Goal: Task Accomplishment & Management: Complete application form

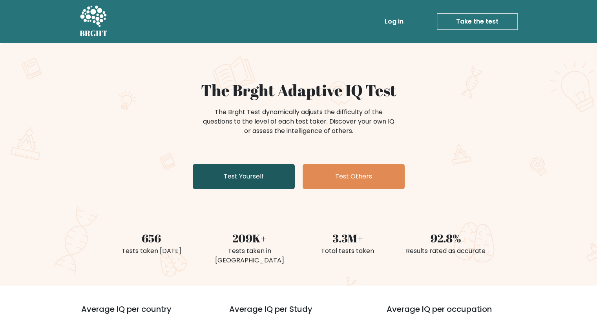
click at [261, 184] on link "Test Yourself" at bounding box center [244, 176] width 102 height 25
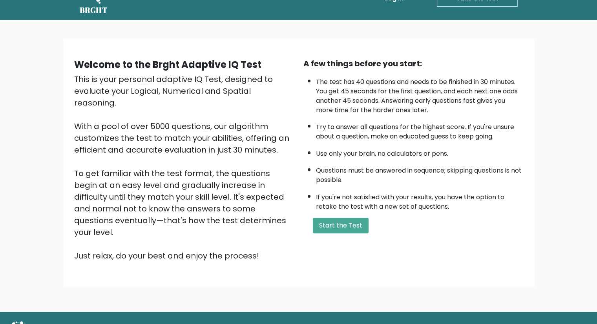
scroll to position [35, 0]
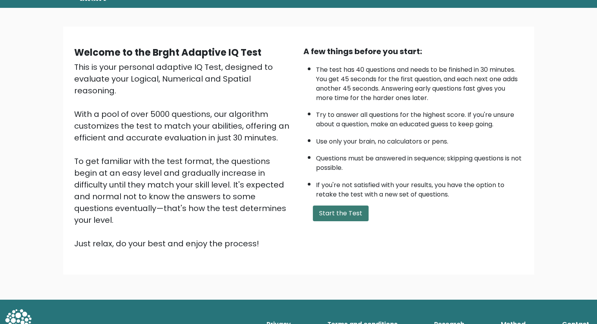
click at [339, 208] on button "Start the Test" at bounding box center [341, 214] width 56 height 16
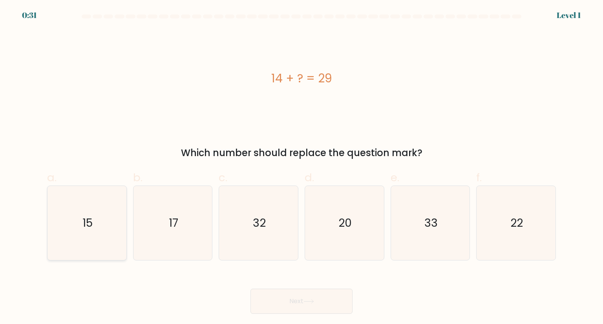
click at [110, 212] on icon "15" at bounding box center [87, 223] width 74 height 74
click at [302, 167] on input "a. 15" at bounding box center [302, 164] width 0 height 5
radio input "true"
click at [311, 294] on button "Next" at bounding box center [302, 301] width 102 height 25
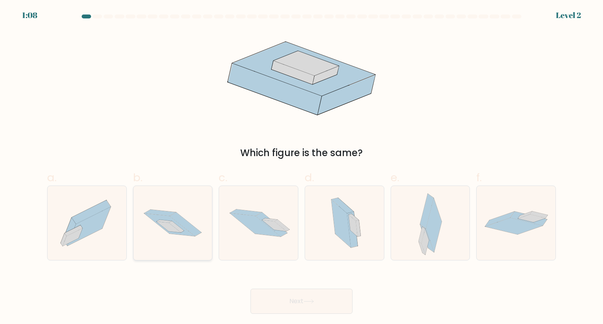
click at [175, 250] on div at bounding box center [173, 223] width 80 height 75
click at [302, 167] on input "b." at bounding box center [302, 164] width 0 height 5
radio input "true"
click at [283, 298] on button "Next" at bounding box center [302, 301] width 102 height 25
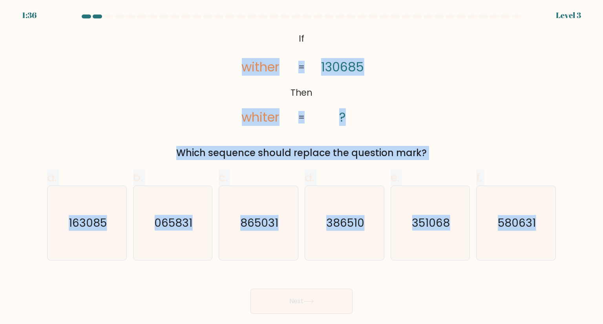
drag, startPoint x: 228, startPoint y: 56, endPoint x: 580, endPoint y: 239, distance: 396.9
click at [580, 239] on form "If ?" at bounding box center [301, 165] width 603 height 300
copy form "wither whiter 130685 ? = = Which sequence should replace the question mark? a. …"
click at [112, 220] on icon "163085" at bounding box center [87, 223] width 74 height 74
click at [302, 167] on input "a. 163085" at bounding box center [302, 164] width 0 height 5
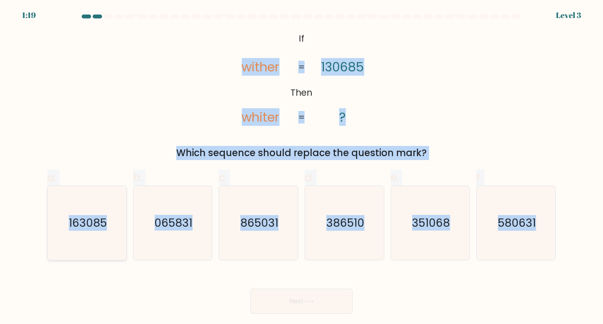
radio input "true"
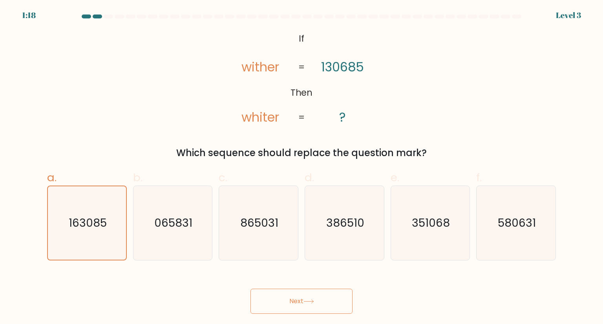
click at [282, 313] on button "Next" at bounding box center [302, 301] width 102 height 25
click at [292, 303] on button "Next" at bounding box center [302, 301] width 102 height 25
click at [308, 304] on icon at bounding box center [309, 302] width 11 height 4
click at [82, 195] on icon "163085" at bounding box center [86, 223] width 73 height 73
click at [302, 167] on input "a. 163085" at bounding box center [302, 164] width 0 height 5
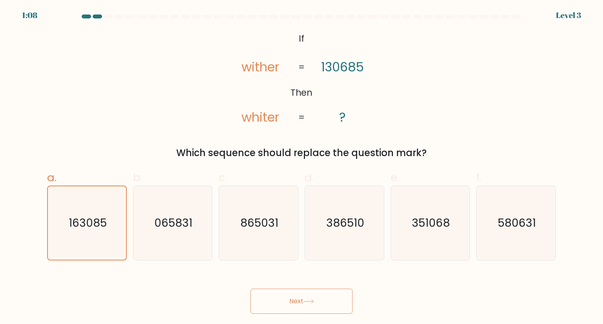
click at [313, 301] on icon at bounding box center [309, 302] width 11 height 4
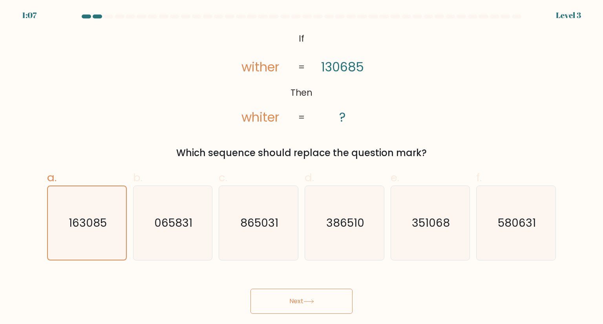
click at [313, 301] on icon at bounding box center [309, 302] width 11 height 4
click at [89, 219] on text "163085" at bounding box center [88, 223] width 38 height 15
click at [302, 167] on input "a. 163085" at bounding box center [302, 164] width 0 height 5
click at [90, 216] on text "163085" at bounding box center [88, 223] width 38 height 15
click at [302, 167] on input "a. 163085" at bounding box center [302, 164] width 0 height 5
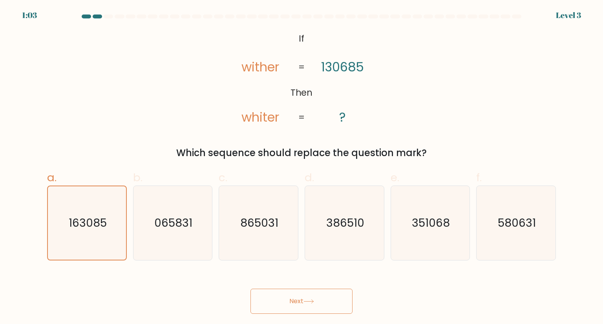
click at [318, 298] on button "Next" at bounding box center [302, 301] width 102 height 25
click at [314, 301] on icon at bounding box center [309, 302] width 11 height 4
click at [313, 301] on icon at bounding box center [308, 302] width 9 height 4
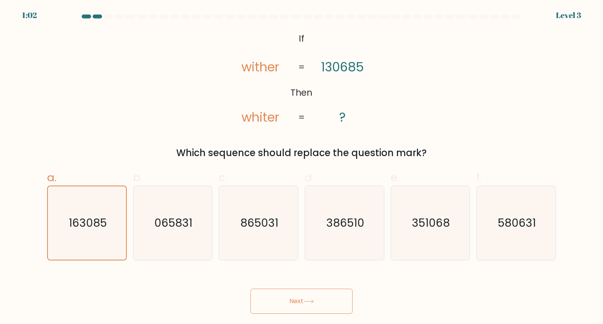
click at [313, 301] on icon at bounding box center [308, 302] width 9 height 4
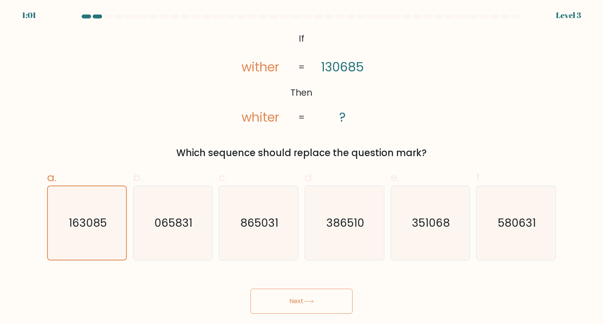
click at [313, 301] on icon at bounding box center [308, 302] width 9 height 4
click at [314, 301] on icon at bounding box center [309, 302] width 11 height 4
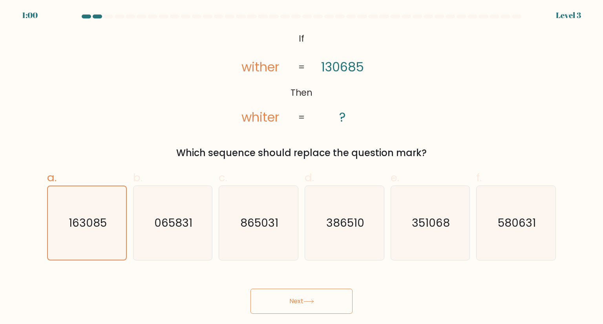
click at [314, 301] on icon at bounding box center [309, 302] width 11 height 4
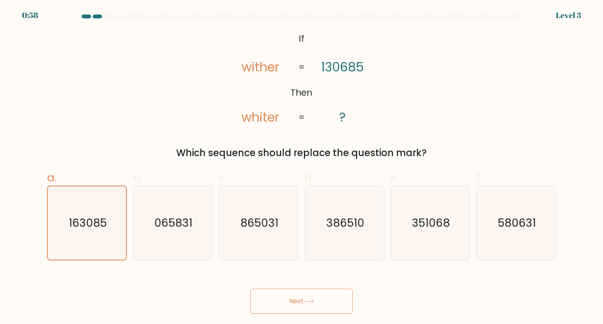
click at [314, 301] on icon at bounding box center [309, 302] width 11 height 4
click at [71, 226] on text "163085" at bounding box center [88, 223] width 38 height 16
click at [302, 167] on input "a. 163085" at bounding box center [302, 164] width 0 height 5
radio input "true"
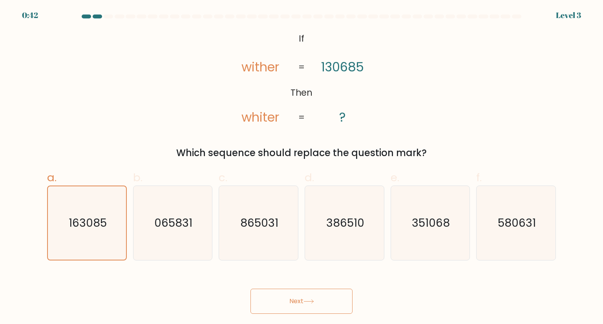
click at [297, 307] on button "Next" at bounding box center [302, 301] width 102 height 25
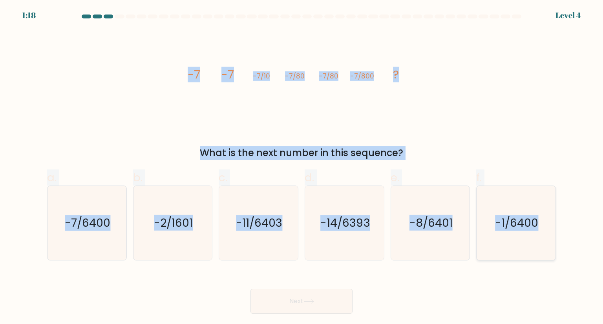
drag, startPoint x: 167, startPoint y: 87, endPoint x: 537, endPoint y: 226, distance: 394.7
click at [542, 228] on form at bounding box center [301, 165] width 603 height 300
copy form "-7 -7 -7/10 -7/80 -7/80 -7/800 ? What is the next number in this sequence? a. -…"
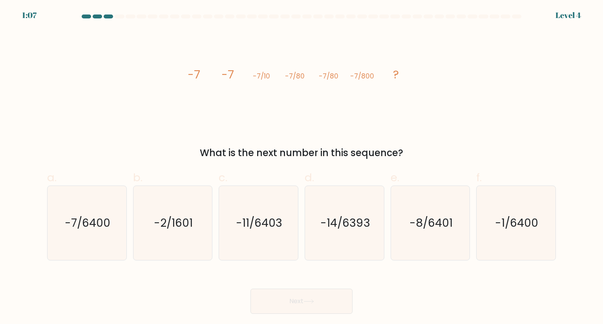
click at [75, 302] on div "Next" at bounding box center [301, 292] width 518 height 44
click at [95, 213] on icon "-7/6400" at bounding box center [87, 223] width 74 height 74
click at [302, 167] on input "a. -7/6400" at bounding box center [302, 164] width 0 height 5
radio input "true"
click at [305, 294] on button "Next" at bounding box center [302, 301] width 102 height 25
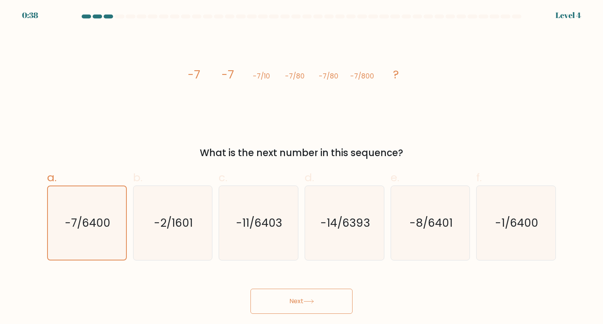
click at [314, 300] on icon at bounding box center [309, 302] width 11 height 4
drag, startPoint x: 309, startPoint y: 306, endPoint x: 300, endPoint y: 296, distance: 13.6
click at [309, 306] on button "Next" at bounding box center [302, 301] width 102 height 25
click at [103, 210] on icon "-7/6400" at bounding box center [87, 223] width 74 height 74
click at [302, 167] on input "a. -7/6400" at bounding box center [302, 164] width 0 height 5
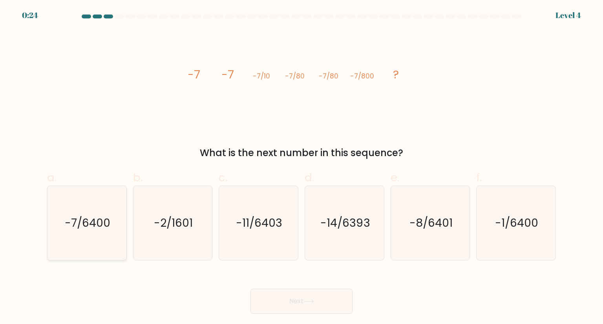
radio input "true"
click at [328, 299] on button "Next" at bounding box center [302, 301] width 102 height 25
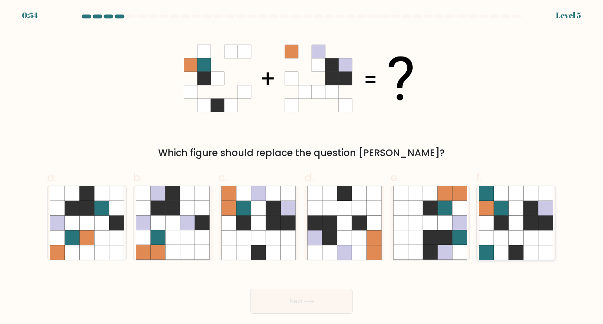
click at [542, 244] on icon at bounding box center [545, 238] width 15 height 15
click at [302, 167] on input "f." at bounding box center [302, 164] width 0 height 5
radio input "true"
click at [328, 304] on button "Next" at bounding box center [302, 301] width 102 height 25
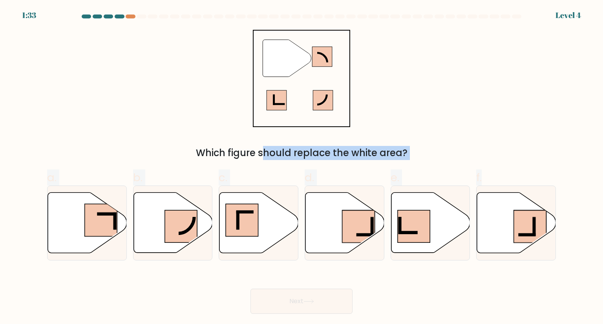
drag, startPoint x: 231, startPoint y: 23, endPoint x: 535, endPoint y: 261, distance: 386.2
click at [535, 261] on form at bounding box center [301, 165] width 603 height 300
drag, startPoint x: 434, startPoint y: 264, endPoint x: 323, endPoint y: 194, distance: 130.9
click at [433, 264] on form at bounding box center [301, 165] width 603 height 300
drag, startPoint x: 247, startPoint y: 33, endPoint x: 490, endPoint y: 242, distance: 320.2
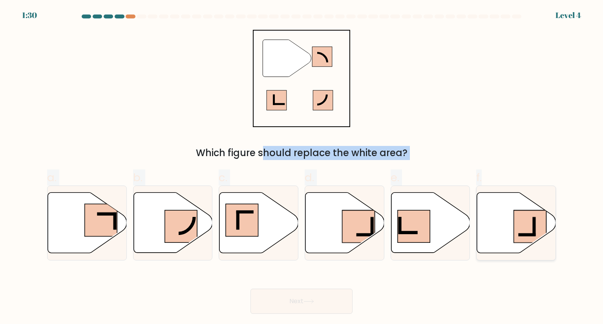
click at [490, 242] on form at bounding box center [301, 165] width 603 height 300
click at [247, 225] on rect at bounding box center [242, 220] width 33 height 33
click at [302, 167] on input "c." at bounding box center [302, 164] width 0 height 5
radio input "true"
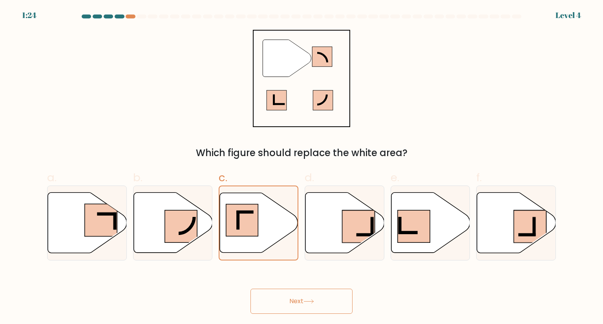
click at [309, 297] on button "Next" at bounding box center [302, 301] width 102 height 25
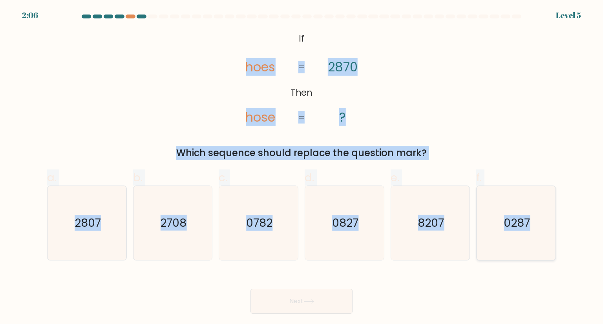
drag, startPoint x: 240, startPoint y: 62, endPoint x: 546, endPoint y: 231, distance: 349.9
click at [546, 231] on form "If ?" at bounding box center [301, 165] width 603 height 300
copy form "hoes hose 2870 ? = = Which sequence should replace the question mark? a. 2807 b…"
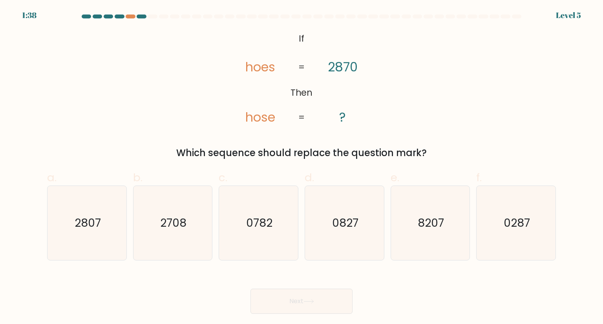
click at [269, 278] on div "Next" at bounding box center [301, 292] width 518 height 44
click at [110, 213] on icon "2807" at bounding box center [87, 223] width 74 height 74
click at [302, 167] on input "a. 2807" at bounding box center [302, 164] width 0 height 5
radio input "true"
click at [311, 302] on icon at bounding box center [308, 302] width 9 height 4
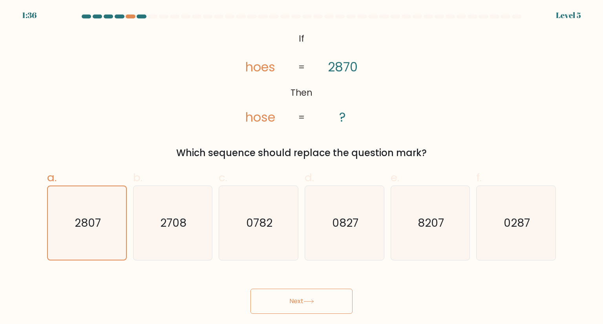
click at [311, 302] on icon at bounding box center [308, 302] width 9 height 4
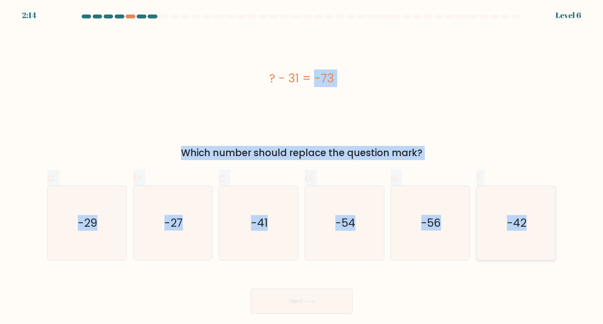
drag, startPoint x: 264, startPoint y: 74, endPoint x: 533, endPoint y: 233, distance: 312.4
click at [531, 234] on form "a." at bounding box center [301, 165] width 603 height 300
copy form "? - 31 = -73 Which number should replace the question mark? a. -29 b. -27 c. -4…"
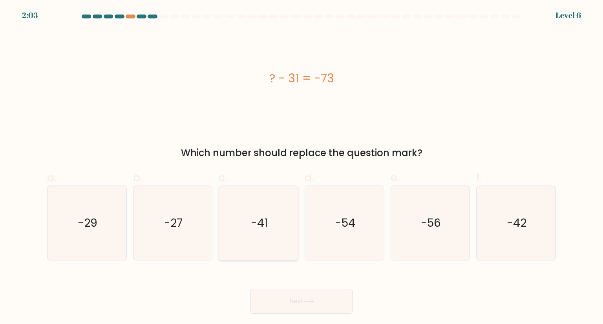
drag, startPoint x: 141, startPoint y: 274, endPoint x: 220, endPoint y: 245, distance: 84.0
click at [141, 274] on div "Next" at bounding box center [301, 292] width 518 height 44
click at [513, 229] on text "-42" at bounding box center [517, 223] width 20 height 16
click at [302, 167] on input "f. -42" at bounding box center [302, 164] width 0 height 5
radio input "true"
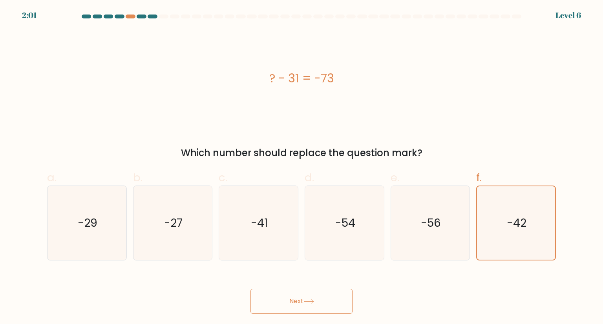
click at [343, 297] on button "Next" at bounding box center [302, 301] width 102 height 25
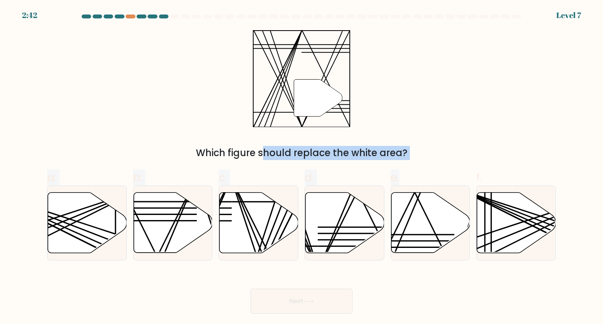
drag, startPoint x: 251, startPoint y: 25, endPoint x: 456, endPoint y: 166, distance: 248.5
click at [456, 166] on form at bounding box center [301, 165] width 603 height 300
click at [465, 122] on div "" Which figure should replace the white area?" at bounding box center [301, 95] width 518 height 130
click at [350, 216] on icon at bounding box center [345, 223] width 79 height 60
click at [302, 167] on input "d." at bounding box center [302, 164] width 0 height 5
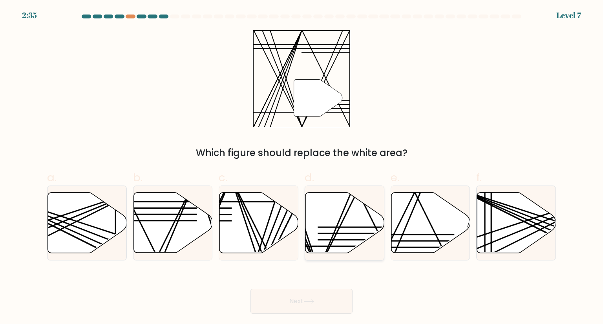
radio input "true"
click at [340, 297] on button "Next" at bounding box center [302, 301] width 102 height 25
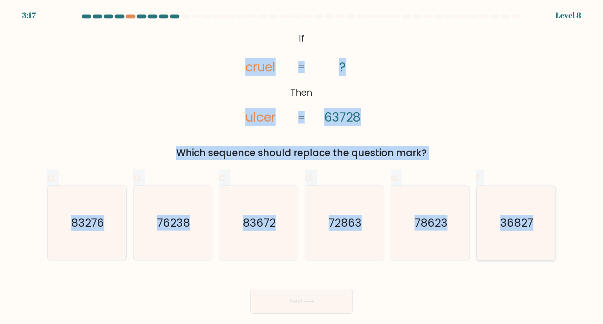
drag, startPoint x: 244, startPoint y: 59, endPoint x: 537, endPoint y: 227, distance: 338.3
click at [537, 227] on form "If ?" at bounding box center [301, 165] width 603 height 300
copy form "cruel ulcer ? 63728 = = Which sequence should replace the question mark? a. 832…"
click at [455, 165] on div "a. 83276 b. 76238" at bounding box center [301, 211] width 515 height 97
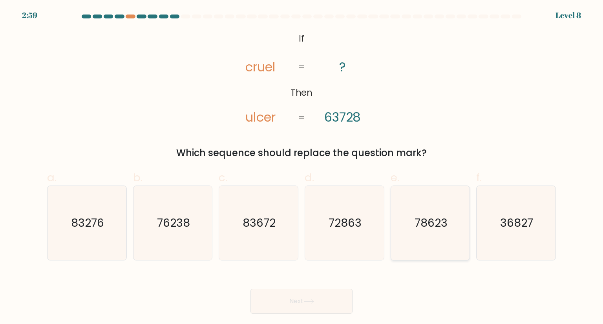
click at [425, 222] on text "78623" at bounding box center [431, 223] width 33 height 16
click at [302, 167] on input "e. 78623" at bounding box center [302, 164] width 0 height 5
radio input "true"
click at [309, 304] on button "Next" at bounding box center [302, 301] width 102 height 25
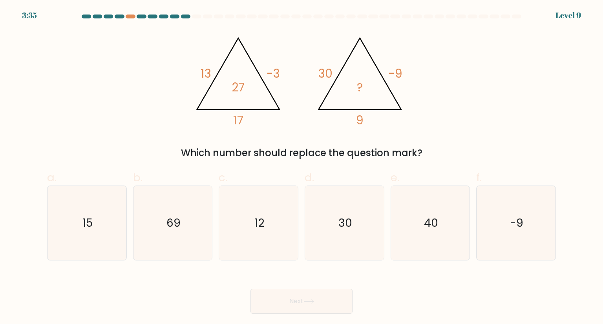
drag, startPoint x: 212, startPoint y: 36, endPoint x: 233, endPoint y: 79, distance: 47.4
click at [455, 157] on div "@import url('https://fonts.googleapis.com/css?family=Abril+Fatface:400,100,100i…" at bounding box center [301, 95] width 518 height 130
drag, startPoint x: 181, startPoint y: 77, endPoint x: 185, endPoint y: 64, distance: 13.5
click at [181, 75] on div "@import url('https://fonts.googleapis.com/css?family=Abril+Fatface:400,100,100i…" at bounding box center [301, 95] width 518 height 130
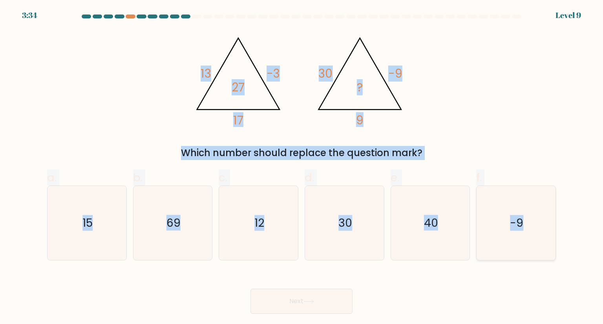
drag, startPoint x: 185, startPoint y: 64, endPoint x: 547, endPoint y: 239, distance: 402.5
click at [547, 239] on form at bounding box center [301, 165] width 603 height 300
copy form "13 -3 17 27 @import url('https://fonts.googleapis.com/css?family=Abril+Fatface:…"
click at [311, 38] on icon "@import url('https://fonts.googleapis.com/css?family=Abril+Fatface:400,100,100i…" at bounding box center [302, 78] width 224 height 97
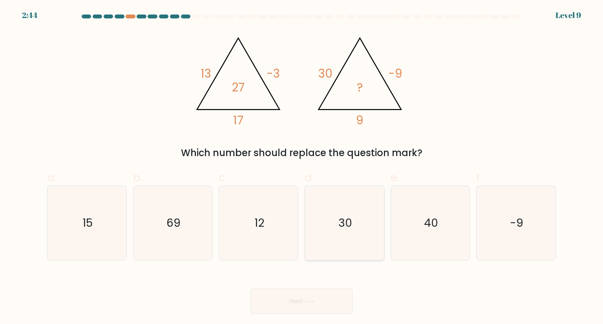
click at [355, 203] on icon "30" at bounding box center [345, 223] width 74 height 74
click at [302, 167] on input "d. 30" at bounding box center [302, 164] width 0 height 5
radio input "true"
click at [355, 203] on icon "30" at bounding box center [344, 223] width 73 height 73
click at [302, 167] on input "d. 30" at bounding box center [302, 164] width 0 height 5
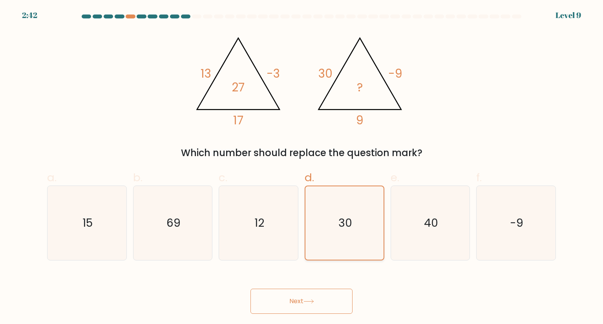
click at [353, 211] on icon "30" at bounding box center [344, 223] width 73 height 73
click at [302, 167] on input "d. 30" at bounding box center [302, 164] width 0 height 5
click at [314, 299] on button "Next" at bounding box center [302, 301] width 102 height 25
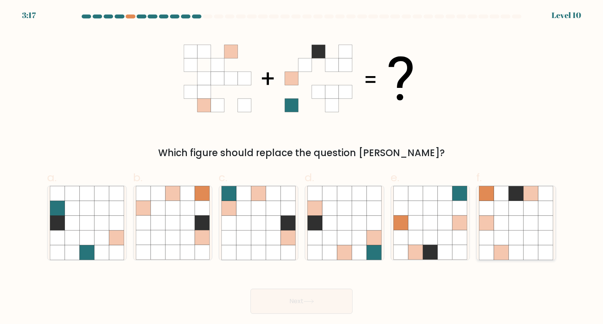
click at [526, 222] on icon at bounding box center [531, 223] width 15 height 15
click at [302, 167] on input "f." at bounding box center [302, 164] width 0 height 5
radio input "true"
click at [309, 304] on button "Next" at bounding box center [302, 301] width 102 height 25
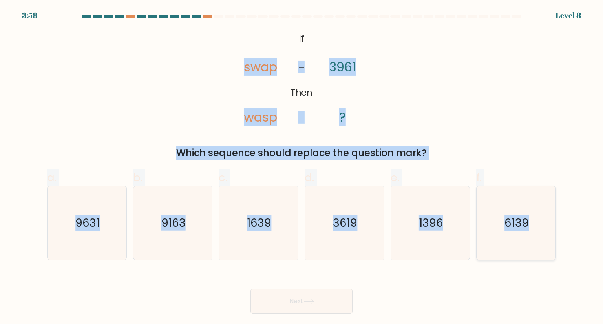
drag, startPoint x: 233, startPoint y: 53, endPoint x: 534, endPoint y: 211, distance: 339.4
click at [534, 211] on form "If ?" at bounding box center [301, 165] width 603 height 300
copy form "swap wasp 3961 ? = = Which sequence should replace the question mark? a. 9631 b…"
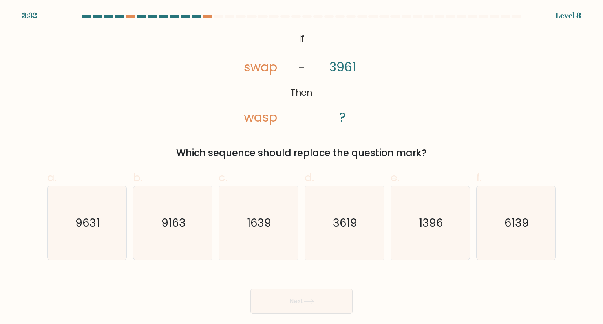
click at [357, 279] on div "Next" at bounding box center [301, 292] width 518 height 44
click at [85, 227] on text "9631" at bounding box center [87, 223] width 24 height 16
click at [302, 167] on input "a. 9631" at bounding box center [302, 164] width 0 height 5
radio input "true"
click at [314, 303] on icon at bounding box center [309, 302] width 11 height 4
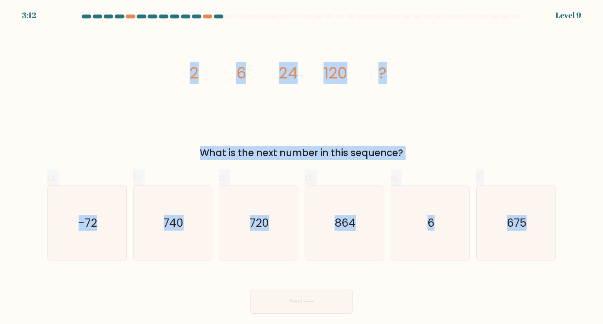
drag, startPoint x: 188, startPoint y: 58, endPoint x: 584, endPoint y: 255, distance: 442.6
click at [584, 255] on form at bounding box center [301, 165] width 603 height 300
copy form "2 6 24 120 ? What is the next number in this sequence? a. -72 b. 740 c. 720 d. …"
click at [269, 102] on icon "image/svg+xml 2 6 24 120 ?" at bounding box center [302, 78] width 236 height 97
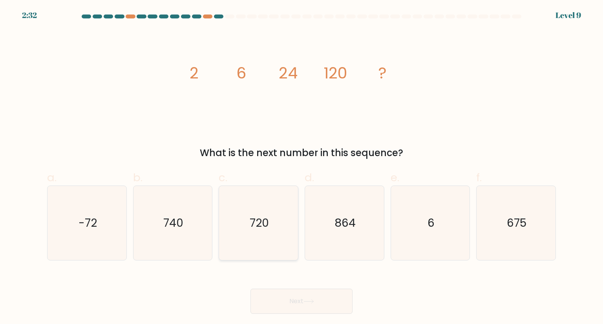
click at [271, 242] on icon "720" at bounding box center [259, 223] width 74 height 74
click at [302, 167] on input "c. 720" at bounding box center [302, 164] width 0 height 5
radio input "true"
click at [313, 300] on icon at bounding box center [309, 302] width 11 height 4
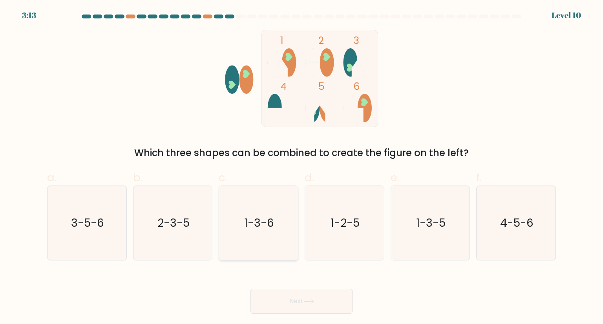
click at [270, 235] on icon "1-3-6" at bounding box center [259, 223] width 74 height 74
click at [302, 167] on input "c. 1-3-6" at bounding box center [302, 164] width 0 height 5
radio input "true"
click at [313, 302] on icon at bounding box center [309, 302] width 11 height 4
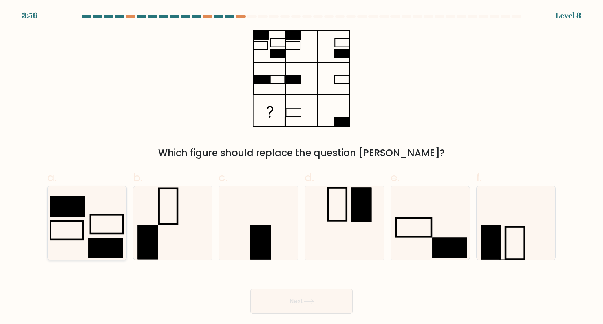
click at [104, 216] on rect at bounding box center [106, 224] width 33 height 18
click at [302, 167] on input "a." at bounding box center [302, 164] width 0 height 5
radio input "true"
click at [308, 300] on icon at bounding box center [309, 302] width 11 height 4
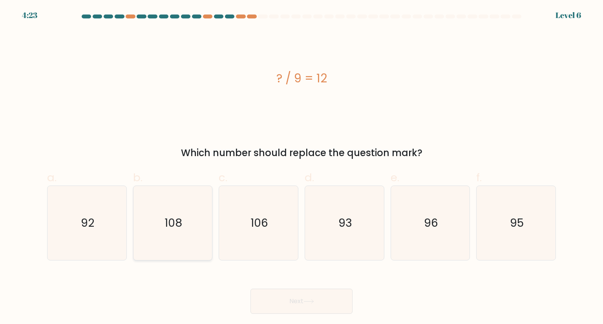
click at [179, 231] on icon "108" at bounding box center [173, 223] width 74 height 74
click at [302, 167] on input "b. 108" at bounding box center [302, 164] width 0 height 5
radio input "true"
click at [314, 303] on icon at bounding box center [309, 302] width 11 height 4
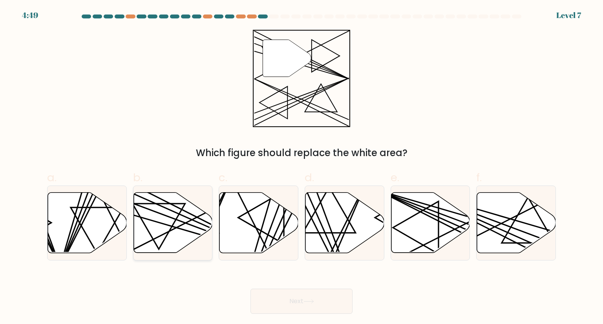
click at [158, 204] on line at bounding box center [197, 222] width 154 height 69
click at [302, 167] on input "b." at bounding box center [302, 164] width 0 height 5
radio input "true"
click at [303, 298] on button "Next" at bounding box center [302, 301] width 102 height 25
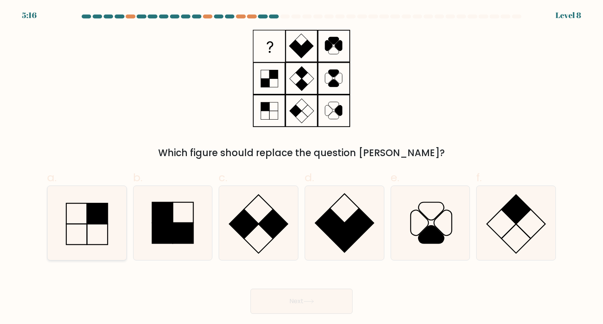
click at [115, 217] on icon at bounding box center [87, 223] width 74 height 74
click at [302, 167] on input "a." at bounding box center [302, 164] width 0 height 5
radio input "true"
click at [316, 302] on button "Next" at bounding box center [302, 301] width 102 height 25
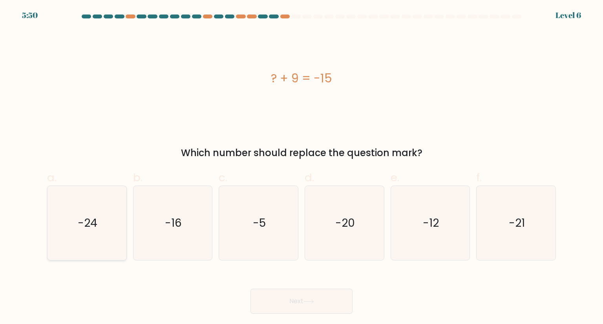
click at [92, 239] on icon "-24" at bounding box center [87, 223] width 74 height 74
click at [302, 167] on input "a. -24" at bounding box center [302, 164] width 0 height 5
radio input "true"
click at [311, 297] on button "Next" at bounding box center [302, 301] width 102 height 25
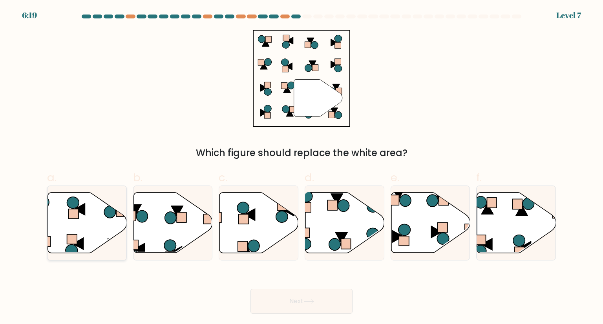
click at [87, 216] on icon at bounding box center [87, 223] width 79 height 60
click at [302, 167] on input "a." at bounding box center [302, 164] width 0 height 5
radio input "true"
click at [311, 305] on button "Next" at bounding box center [302, 301] width 102 height 25
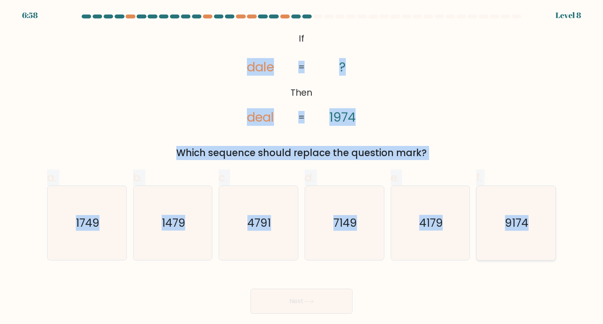
drag, startPoint x: 223, startPoint y: 51, endPoint x: 539, endPoint y: 223, distance: 360.0
click at [539, 223] on form "If ?" at bounding box center [301, 165] width 603 height 300
copy form "dale deal ? 1974 = = Which sequence should replace the question mark? a. 1749 b…"
click at [471, 134] on div "@import url('https://fonts.googleapis.com/css?family=Abril+Fatface:400,100,100i…" at bounding box center [301, 95] width 518 height 130
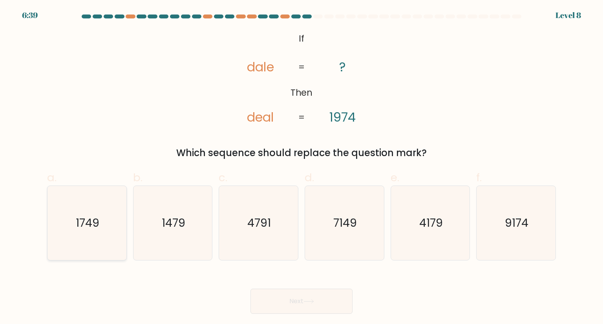
click at [96, 222] on text "1749" at bounding box center [88, 223] width 24 height 16
click at [302, 167] on input "a. 1749" at bounding box center [302, 164] width 0 height 5
radio input "true"
click at [314, 300] on icon at bounding box center [309, 302] width 11 height 4
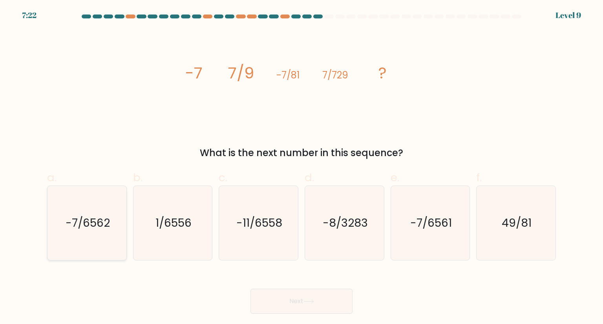
click at [87, 250] on icon "-7/6562" at bounding box center [87, 223] width 74 height 74
click at [302, 167] on input "a. -7/6562" at bounding box center [302, 164] width 0 height 5
radio input "true"
click at [314, 301] on icon at bounding box center [309, 302] width 11 height 4
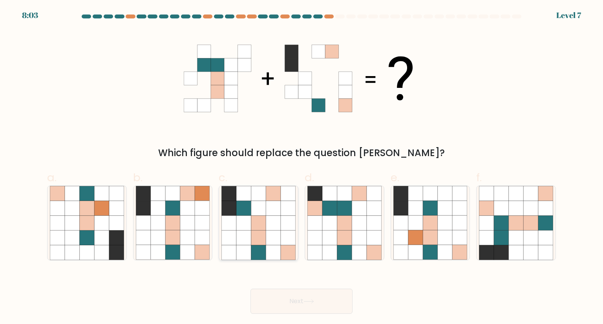
click at [264, 238] on icon at bounding box center [258, 238] width 15 height 15
click at [302, 167] on input "c." at bounding box center [302, 164] width 0 height 5
radio input "true"
click at [309, 298] on button "Next" at bounding box center [302, 301] width 102 height 25
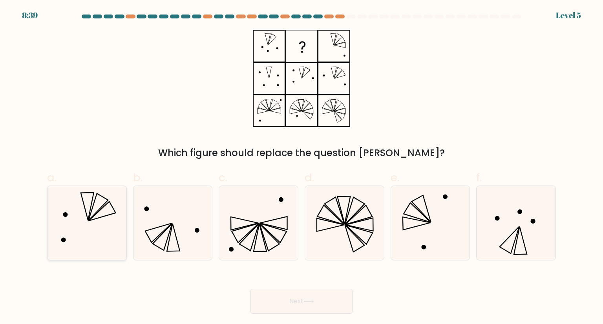
click at [75, 238] on icon at bounding box center [87, 223] width 74 height 74
click at [302, 167] on input "a." at bounding box center [302, 164] width 0 height 5
radio input "true"
click at [308, 301] on icon at bounding box center [309, 302] width 11 height 4
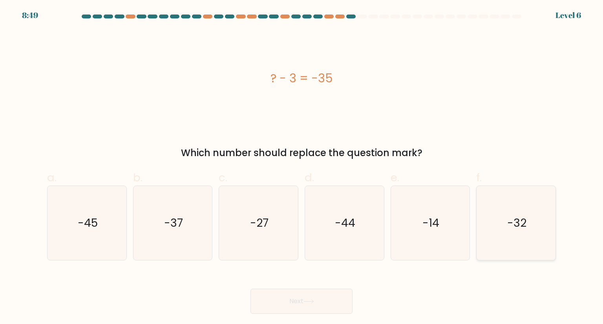
click at [495, 222] on icon "-32" at bounding box center [516, 223] width 74 height 74
click at [302, 167] on input "f. -32" at bounding box center [302, 164] width 0 height 5
radio input "true"
click at [313, 300] on icon at bounding box center [309, 302] width 11 height 4
click at [310, 300] on icon at bounding box center [309, 302] width 11 height 4
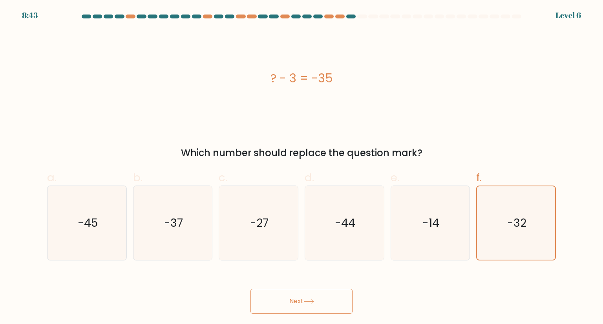
click at [308, 299] on button "Next" at bounding box center [302, 301] width 102 height 25
click at [313, 302] on icon at bounding box center [309, 302] width 11 height 4
click at [313, 301] on icon at bounding box center [308, 302] width 9 height 4
click at [313, 302] on icon at bounding box center [309, 302] width 11 height 4
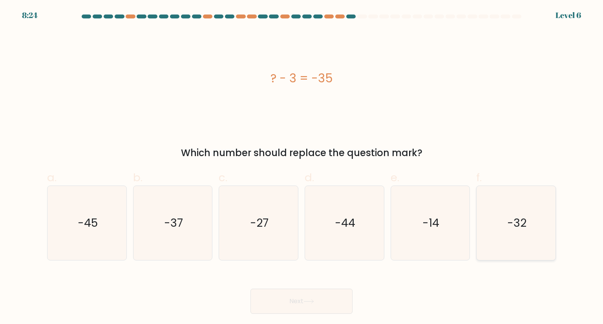
click at [519, 219] on text "-32" at bounding box center [516, 223] width 19 height 16
click at [302, 167] on input "f. -32" at bounding box center [302, 164] width 0 height 5
radio input "true"
click at [310, 300] on icon at bounding box center [309, 302] width 11 height 4
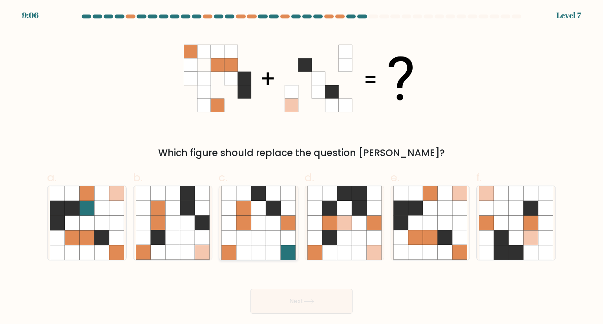
click at [287, 245] on icon at bounding box center [288, 252] width 15 height 15
click at [302, 167] on input "c." at bounding box center [302, 164] width 0 height 5
radio input "true"
click at [313, 302] on icon at bounding box center [309, 302] width 11 height 4
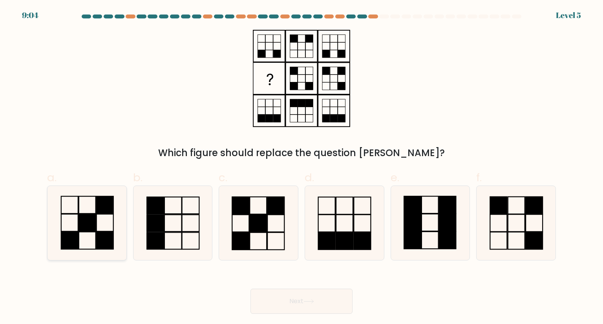
click at [89, 230] on rect at bounding box center [87, 222] width 17 height 17
click at [302, 167] on input "a." at bounding box center [302, 164] width 0 height 5
radio input "true"
click at [311, 304] on icon at bounding box center [309, 302] width 11 height 4
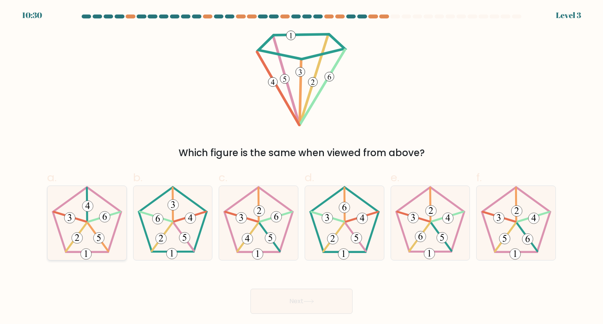
click at [105, 222] on 767 at bounding box center [104, 217] width 11 height 11
click at [302, 167] on input "a." at bounding box center [302, 164] width 0 height 5
radio input "true"
click at [306, 300] on icon at bounding box center [309, 302] width 11 height 4
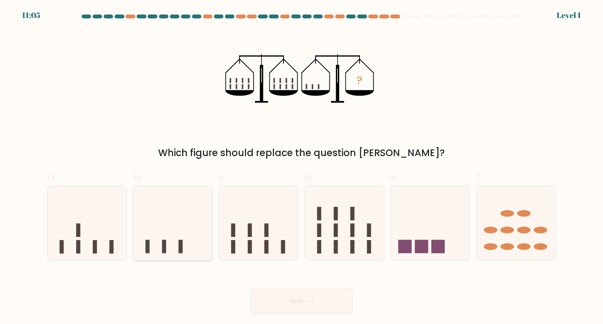
click at [191, 245] on icon at bounding box center [173, 222] width 79 height 65
click at [302, 167] on input "b." at bounding box center [302, 164] width 0 height 5
radio input "true"
click at [316, 308] on button "Next" at bounding box center [302, 301] width 102 height 25
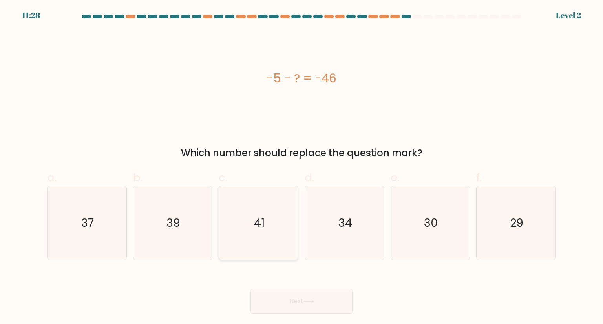
click at [248, 219] on icon "41" at bounding box center [259, 223] width 74 height 74
click at [302, 167] on input "c. 41" at bounding box center [302, 164] width 0 height 5
radio input "true"
click at [311, 297] on button "Next" at bounding box center [302, 301] width 102 height 25
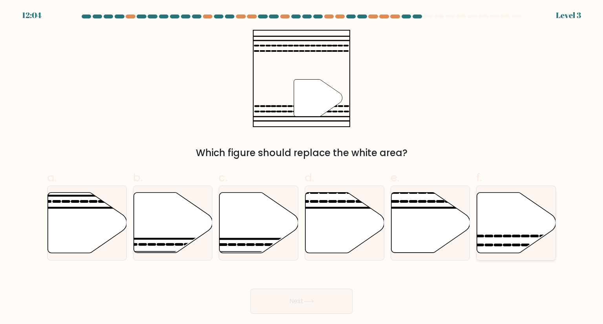
click at [511, 219] on icon at bounding box center [516, 223] width 79 height 60
click at [302, 167] on input "f." at bounding box center [302, 164] width 0 height 5
radio input "true"
click at [325, 305] on button "Next" at bounding box center [302, 301] width 102 height 25
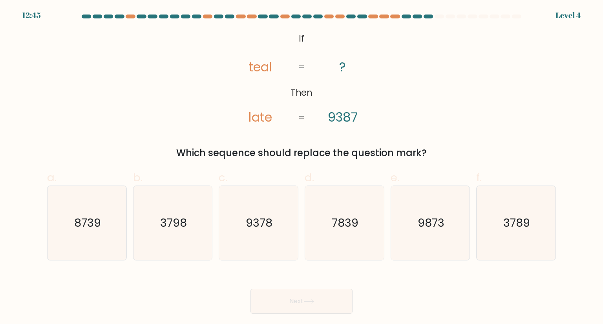
drag, startPoint x: 102, startPoint y: 238, endPoint x: 220, endPoint y: 280, distance: 125.1
click at [101, 238] on icon "8739" at bounding box center [87, 223] width 74 height 74
click at [302, 167] on input "a. 8739" at bounding box center [302, 164] width 0 height 5
radio input "true"
click at [306, 302] on icon at bounding box center [308, 302] width 9 height 4
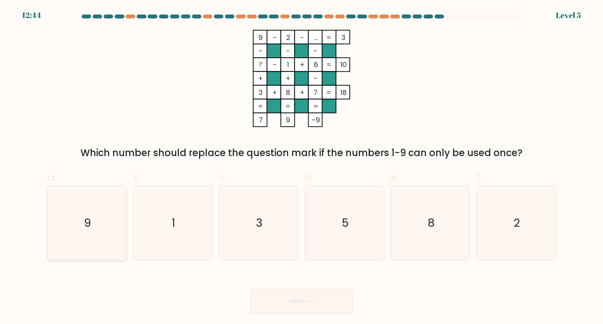
click at [103, 226] on icon "9" at bounding box center [87, 223] width 74 height 74
click at [302, 167] on input "a. 9" at bounding box center [302, 164] width 0 height 5
radio input "true"
click at [315, 304] on button "Next" at bounding box center [302, 301] width 102 height 25
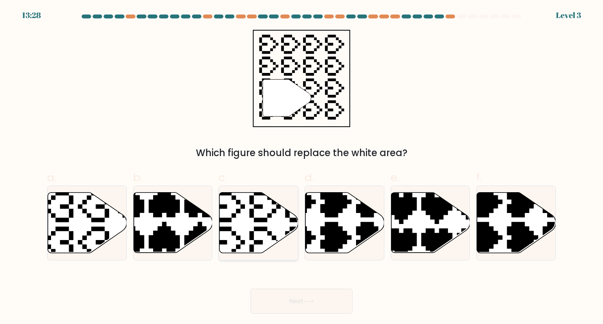
click at [284, 249] on icon at bounding box center [258, 223] width 79 height 62
click at [302, 167] on input "c." at bounding box center [302, 164] width 0 height 5
radio input "true"
click at [318, 299] on button "Next" at bounding box center [302, 301] width 102 height 25
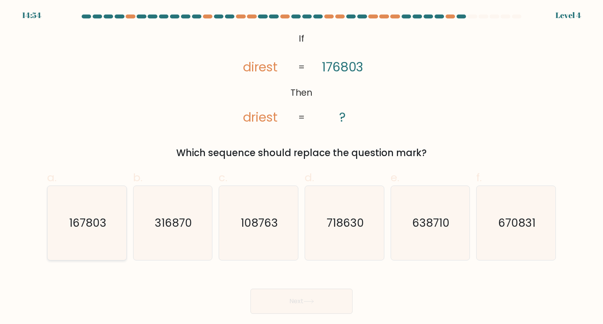
click at [117, 222] on icon "167803" at bounding box center [87, 223] width 74 height 74
click at [302, 167] on input "a. 167803" at bounding box center [302, 164] width 0 height 5
radio input "true"
click at [311, 303] on icon at bounding box center [309, 302] width 11 height 4
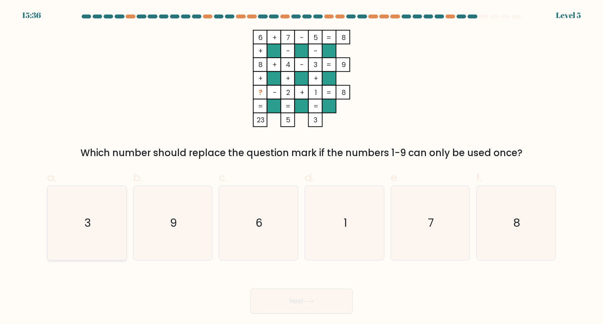
click at [96, 238] on icon "3" at bounding box center [87, 223] width 74 height 74
click at [302, 167] on input "a. 3" at bounding box center [302, 164] width 0 height 5
radio input "true"
click at [308, 302] on icon at bounding box center [309, 302] width 11 height 4
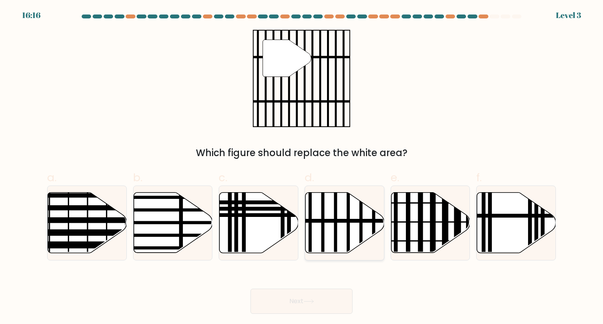
click at [350, 221] on line at bounding box center [368, 221] width 159 height 0
click at [302, 167] on input "d." at bounding box center [302, 164] width 0 height 5
radio input "true"
click at [322, 300] on button "Next" at bounding box center [302, 301] width 102 height 25
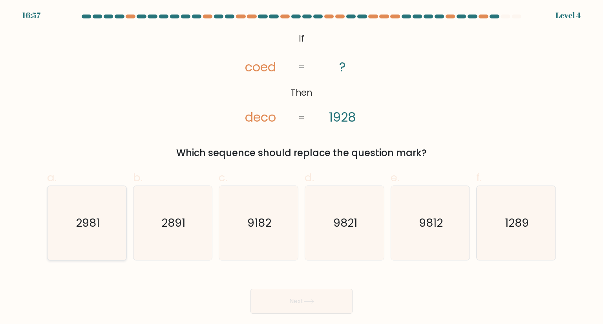
click at [72, 209] on icon "2981" at bounding box center [87, 223] width 74 height 74
click at [302, 167] on input "a. 2981" at bounding box center [302, 164] width 0 height 5
radio input "true"
click at [305, 306] on button "Next" at bounding box center [302, 301] width 102 height 25
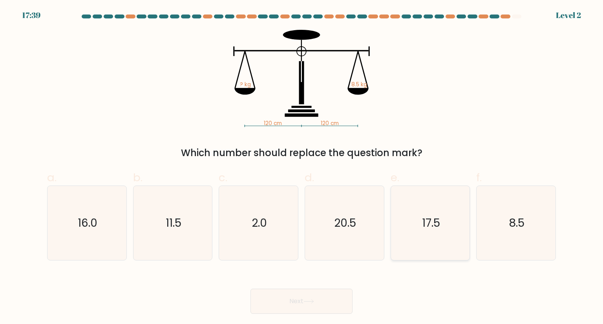
drag, startPoint x: 467, startPoint y: 231, endPoint x: 457, endPoint y: 233, distance: 10.1
click at [466, 231] on icon "17.5" at bounding box center [431, 223] width 74 height 74
click at [302, 167] on input "e. 17.5" at bounding box center [302, 164] width 0 height 5
radio input "true"
click at [531, 223] on icon "8.5" at bounding box center [516, 223] width 74 height 74
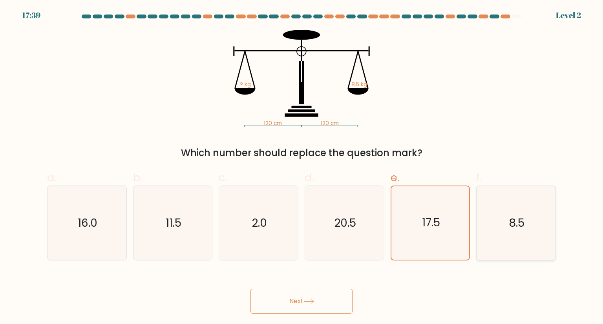
click at [302, 167] on input "f. 8.5" at bounding box center [302, 164] width 0 height 5
radio input "true"
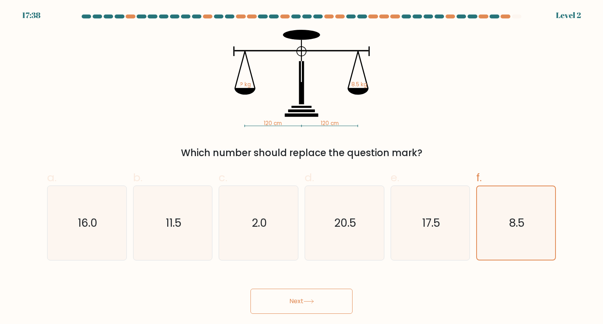
click at [313, 301] on icon at bounding box center [309, 302] width 11 height 4
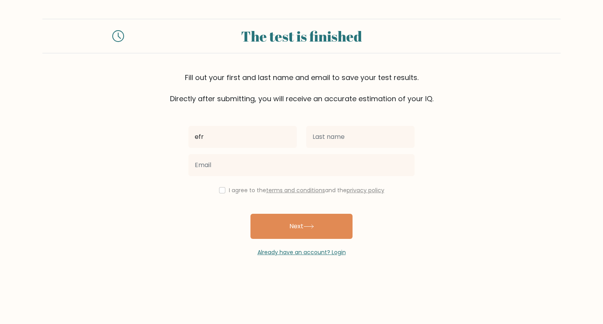
type input "Efritz Faith"
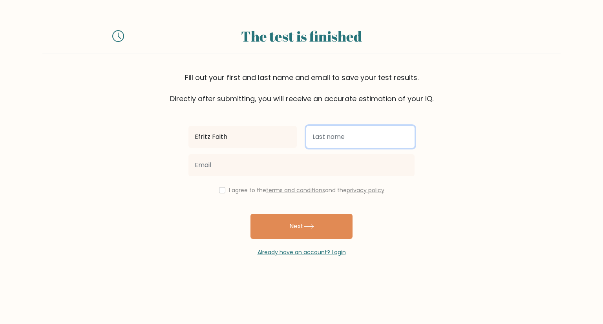
click at [341, 145] on input "text" at bounding box center [360, 137] width 108 height 22
type input "[PERSON_NAME]"
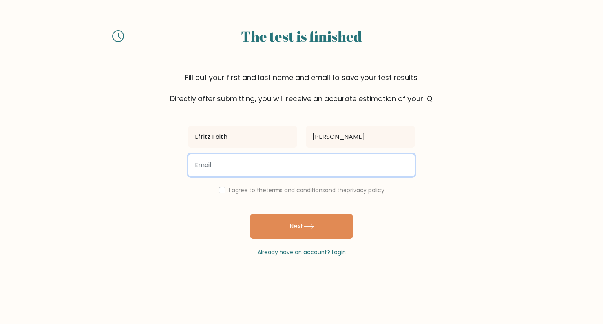
click at [284, 174] on input "email" at bounding box center [302, 165] width 226 height 22
type input "[EMAIL_ADDRESS][DOMAIN_NAME]"
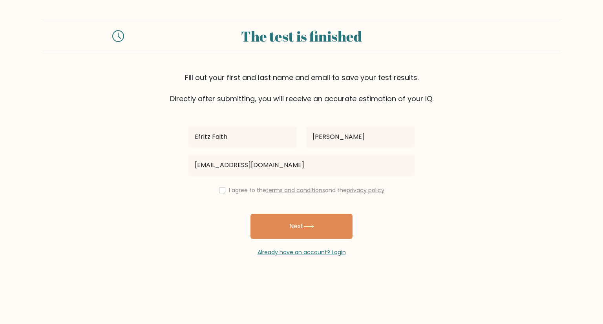
click at [217, 187] on div "I agree to the terms and conditions and the privacy policy" at bounding box center [302, 190] width 236 height 9
click at [220, 190] on input "checkbox" at bounding box center [222, 190] width 6 height 6
checkbox input "true"
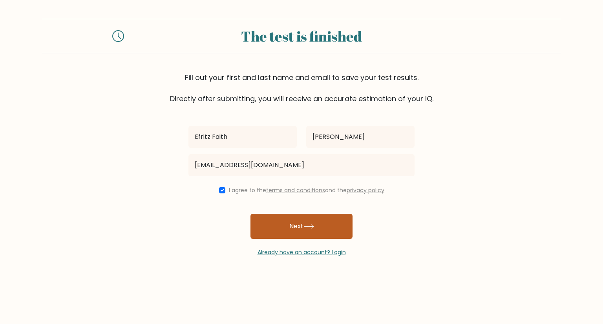
click at [280, 221] on button "Next" at bounding box center [302, 226] width 102 height 25
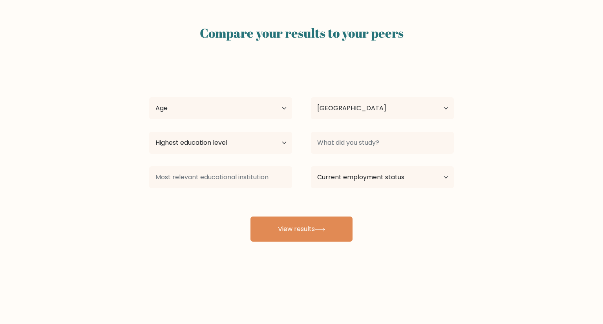
select select "PH"
click at [241, 108] on select "Age Under [DEMOGRAPHIC_DATA] [DEMOGRAPHIC_DATA] [DEMOGRAPHIC_DATA] [DEMOGRAPHIC…" at bounding box center [220, 108] width 143 height 22
select select "25_34"
click at [149, 97] on select "Age Under [DEMOGRAPHIC_DATA] [DEMOGRAPHIC_DATA] [DEMOGRAPHIC_DATA] [DEMOGRAPHIC…" at bounding box center [220, 108] width 143 height 22
click at [255, 145] on select "Highest education level No schooling Primary Lower Secondary Upper Secondary Oc…" at bounding box center [220, 143] width 143 height 22
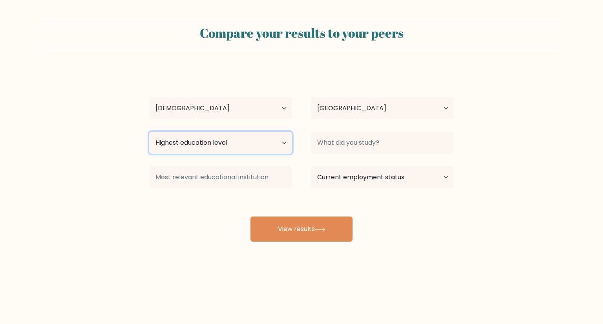
select select "bachelors_degree"
click at [149, 132] on select "Highest education level No schooling Primary Lower Secondary Upper Secondary Oc…" at bounding box center [220, 143] width 143 height 22
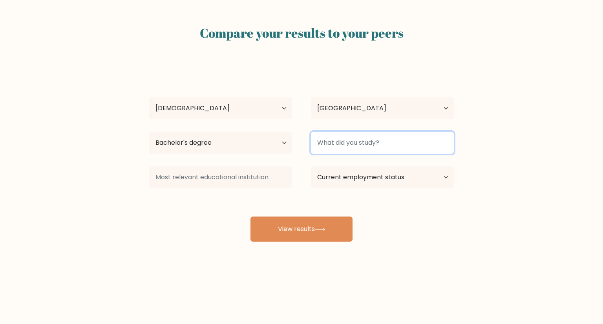
click at [339, 144] on input at bounding box center [382, 143] width 143 height 22
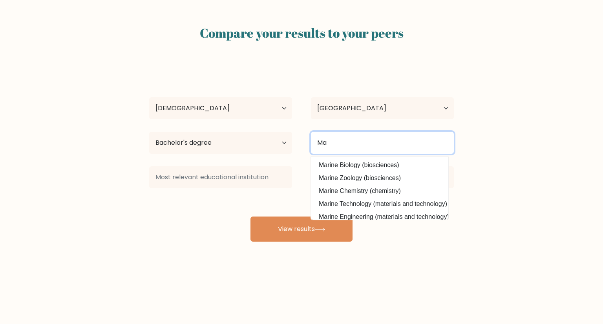
type input "M"
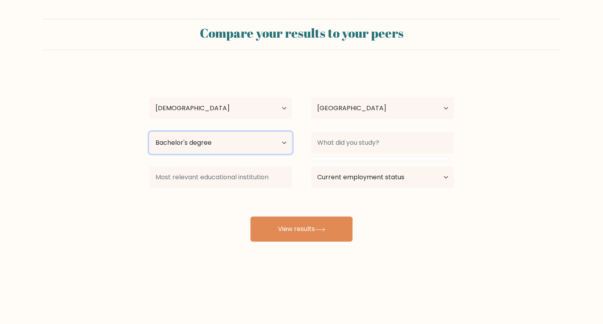
click at [281, 139] on select "Highest education level No schooling Primary Lower Secondary Upper Secondary Oc…" at bounding box center [220, 143] width 143 height 22
select select "upper_secondary"
click at [149, 132] on select "Highest education level No schooling Primary Lower Secondary Upper Secondary Oc…" at bounding box center [220, 143] width 143 height 22
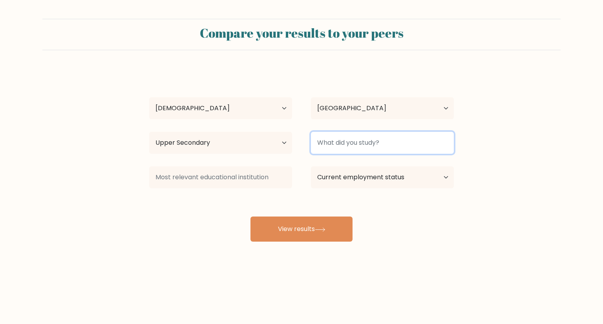
click at [355, 139] on input at bounding box center [382, 143] width 143 height 22
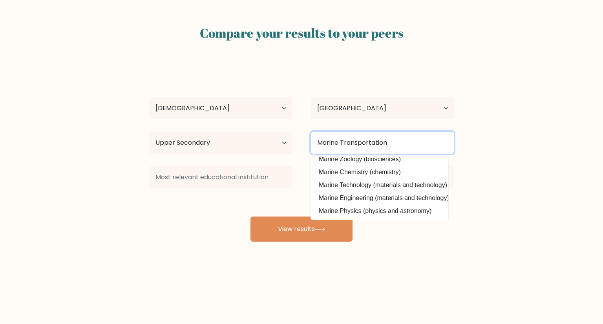
scroll to position [38, 0]
type input "Marine Transportation"
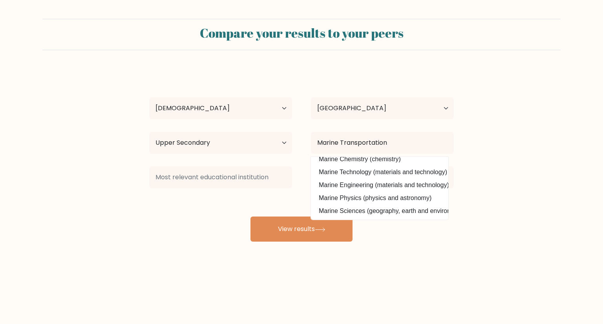
click at [305, 164] on div "Current employment status Employed Student Retired Other / prefer not to answer" at bounding box center [383, 177] width 162 height 28
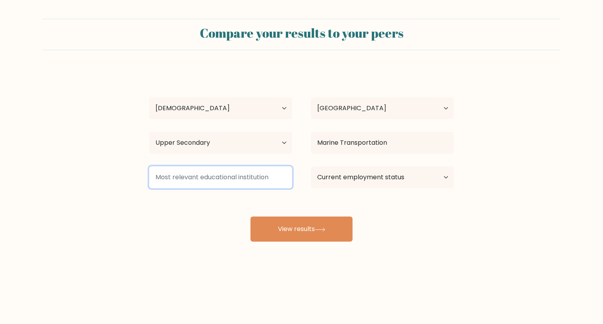
click at [240, 180] on input at bounding box center [220, 178] width 143 height 22
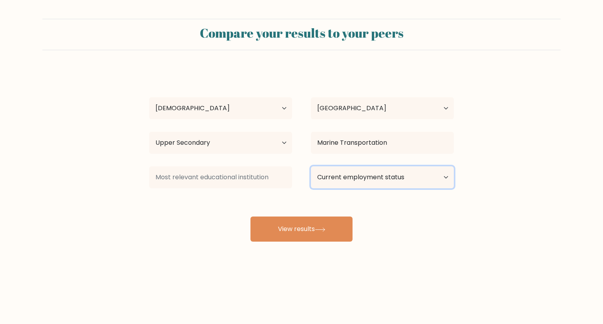
click at [351, 184] on select "Current employment status Employed Student Retired Other / prefer not to answer" at bounding box center [382, 178] width 143 height 22
select select "other"
click at [311, 167] on select "Current employment status Employed Student Retired Other / prefer not to answer" at bounding box center [382, 178] width 143 height 22
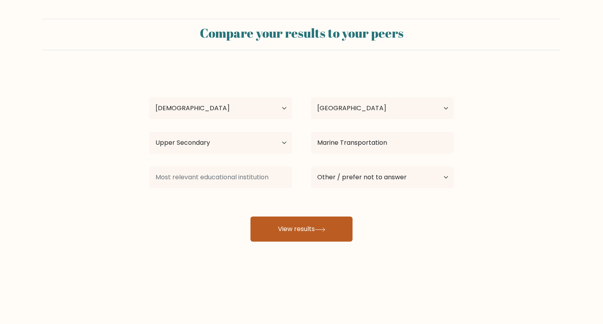
click at [306, 232] on button "View results" at bounding box center [302, 229] width 102 height 25
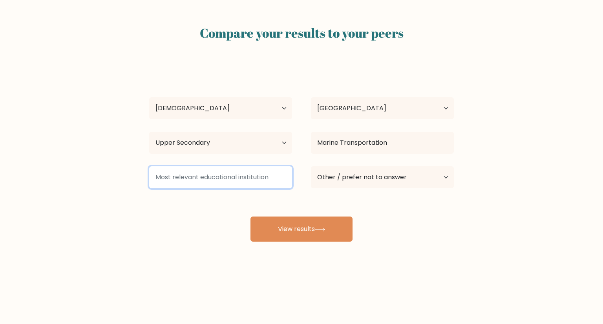
click at [229, 181] on input at bounding box center [220, 178] width 143 height 22
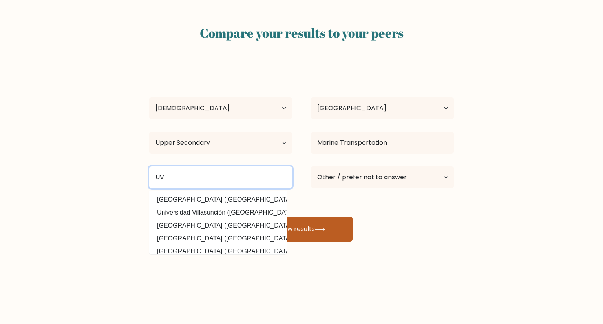
type input "UV"
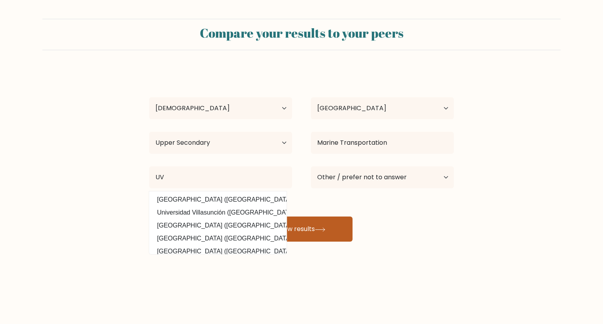
click at [313, 217] on button "View results" at bounding box center [302, 229] width 102 height 25
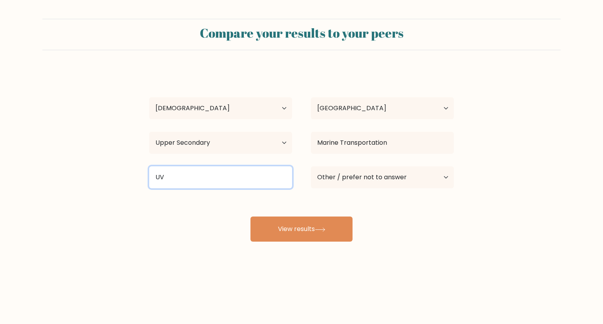
click at [192, 179] on input "UV" at bounding box center [220, 178] width 143 height 22
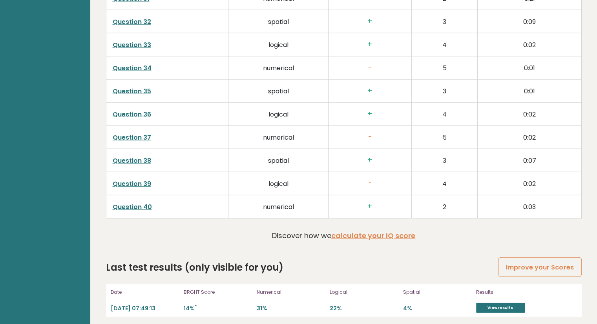
scroll to position [1969, 0]
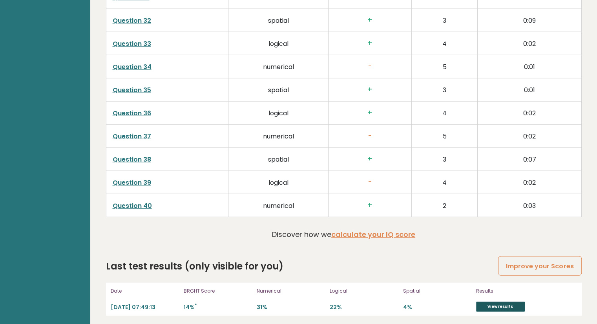
click at [503, 304] on link "View results" at bounding box center [500, 307] width 49 height 10
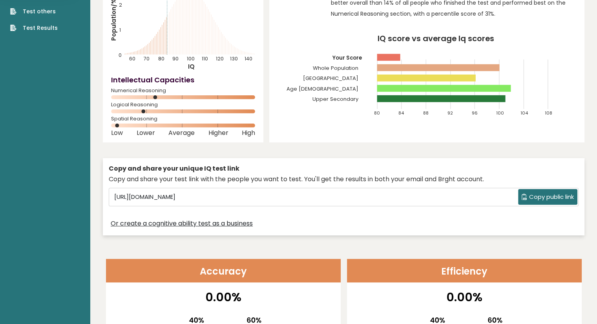
scroll to position [0, 0]
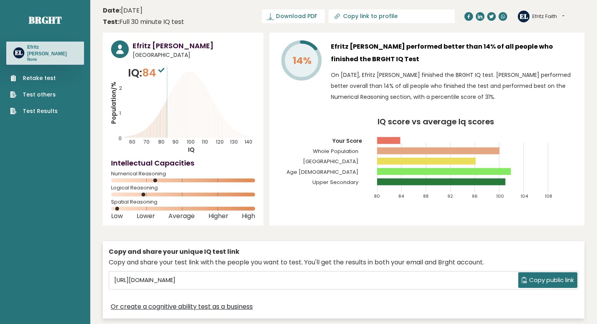
click at [542, 279] on span "Copy public link" at bounding box center [551, 280] width 45 height 9
click at [543, 279] on span "Copy public link" at bounding box center [551, 280] width 45 height 9
click at [325, 10] on link "Download PDF" at bounding box center [293, 16] width 63 height 14
